Goal: Check status: Check status

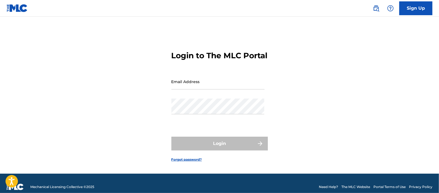
click at [205, 89] on input "Email Address" at bounding box center [217, 82] width 93 height 16
type input "[EMAIL_ADDRESS][DOMAIN_NAME]"
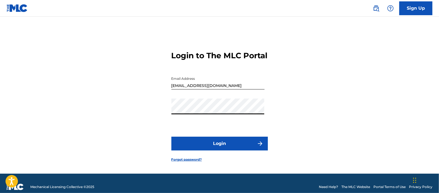
click at [189, 157] on form "Login to The MLC Portal Email Address [EMAIL_ADDRESS][DOMAIN_NAME] Password Log…" at bounding box center [219, 101] width 96 height 143
click at [191, 147] on button "Login" at bounding box center [219, 143] width 96 height 14
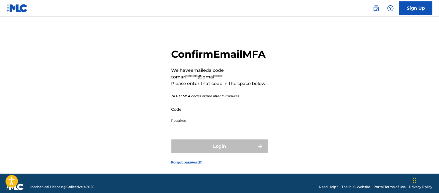
click at [204, 117] on input "Code" at bounding box center [217, 109] width 93 height 16
paste input "289737"
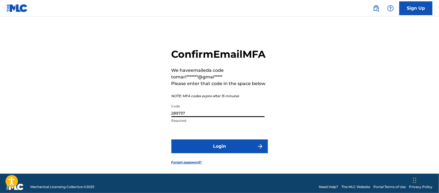
type input "289737"
click at [209, 153] on button "Login" at bounding box center [219, 146] width 96 height 14
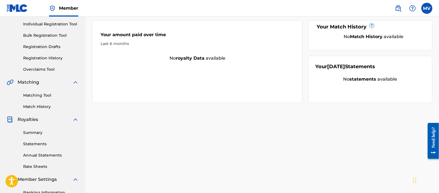
scroll to position [69, 0]
click at [29, 120] on span "Royalties" at bounding box center [28, 119] width 20 height 7
click at [32, 129] on link "Summary" at bounding box center [51, 132] width 56 height 6
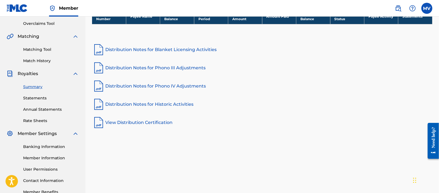
scroll to position [103, 0]
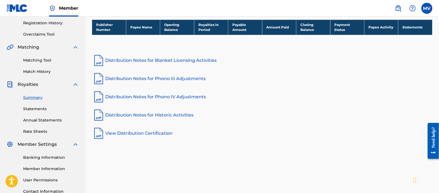
click at [20, 79] on div "Summary Catalog Works Registration Claiming Tool Individual Registration Tool B…" at bounding box center [42, 70] width 85 height 284
